Goal: Entertainment & Leisure: Consume media (video, audio)

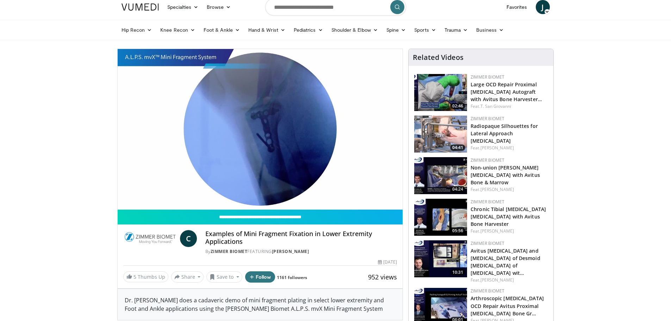
scroll to position [35, 0]
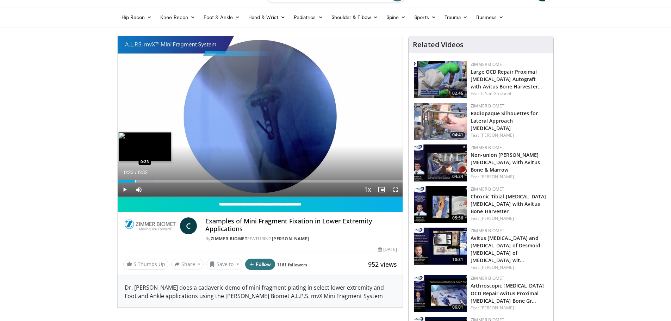
click at [134, 179] on div "Loaded : 12.76% 0:23 0:23" at bounding box center [260, 179] width 285 height 7
click at [124, 181] on div "Progress Bar" at bounding box center [124, 181] width 1 height 3
click at [145, 181] on div "Progress Bar" at bounding box center [145, 181] width 1 height 3
click at [158, 181] on div "Progress Bar" at bounding box center [158, 181] width 1 height 3
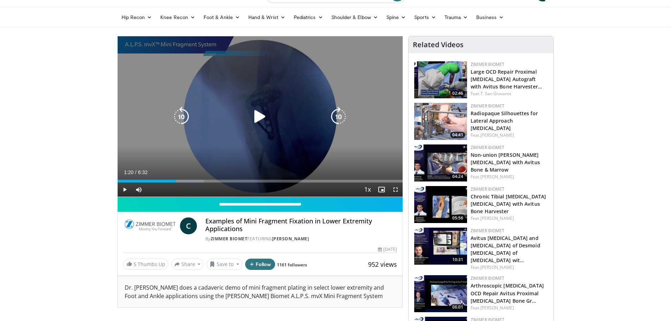
click at [0, 0] on div "Progress Bar" at bounding box center [0, 0] width 0 height 0
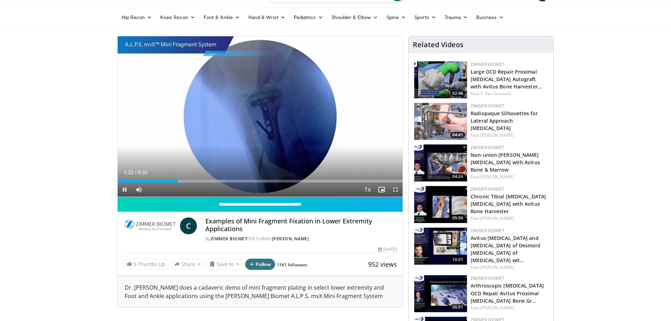
click at [193, 184] on div "Current Time 1:22 / Duration 6:32 Pause Skip Backward Skip Forward Mute Loaded …" at bounding box center [260, 189] width 285 height 14
click at [213, 180] on div "Progress Bar" at bounding box center [213, 181] width 1 height 3
click at [235, 177] on div "Loaded : 50.55% 2:12 2:41" at bounding box center [260, 179] width 285 height 7
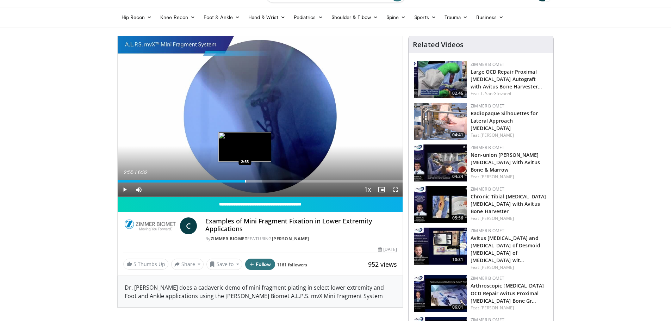
click at [245, 180] on div "Progress Bar" at bounding box center [245, 181] width 1 height 3
click at [279, 184] on div "Current Time 2:56 / Duration 6:32 Pause Skip Backward Skip Forward Mute Loaded …" at bounding box center [260, 189] width 285 height 14
click at [311, 184] on div "Current Time 2:56 / Duration 6:32 Pause Skip Backward Skip Forward Mute Loaded …" at bounding box center [260, 189] width 285 height 14
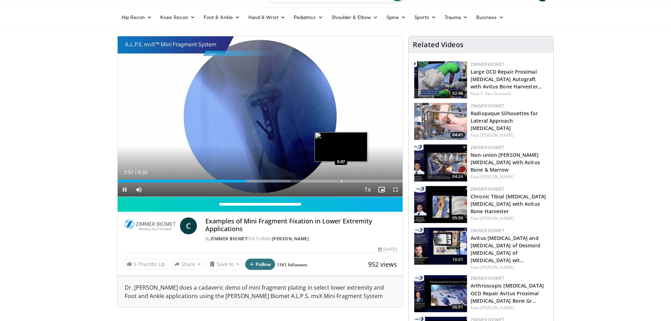
click at [341, 180] on div "Progress Bar" at bounding box center [341, 181] width 1 height 3
